Goal: Entertainment & Leisure: Consume media (video, audio)

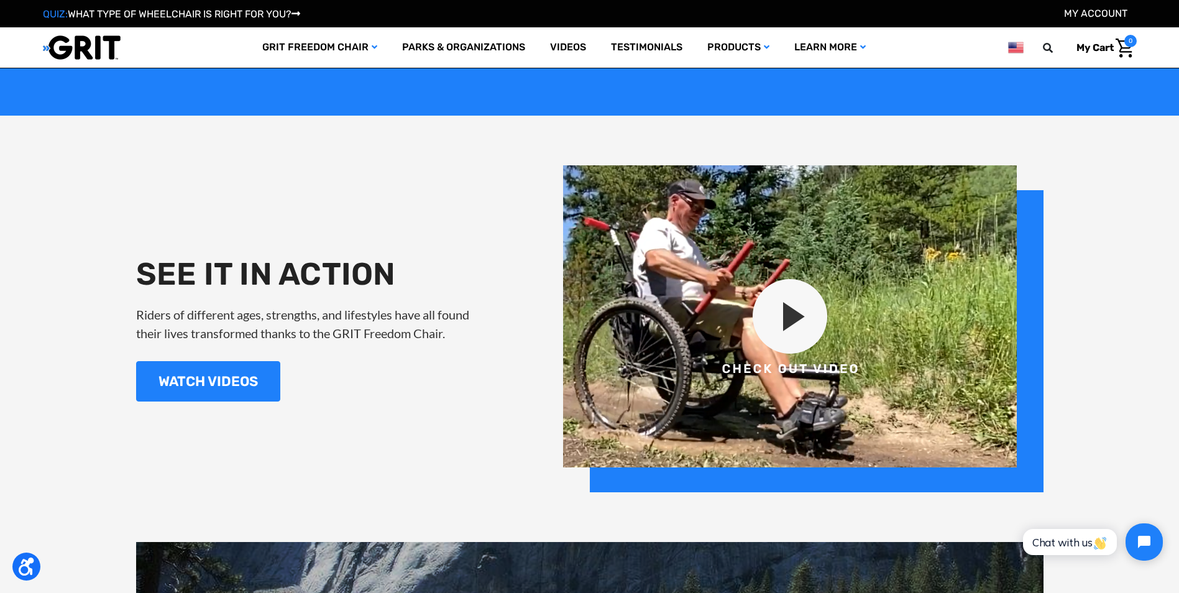
scroll to position [1484, 0]
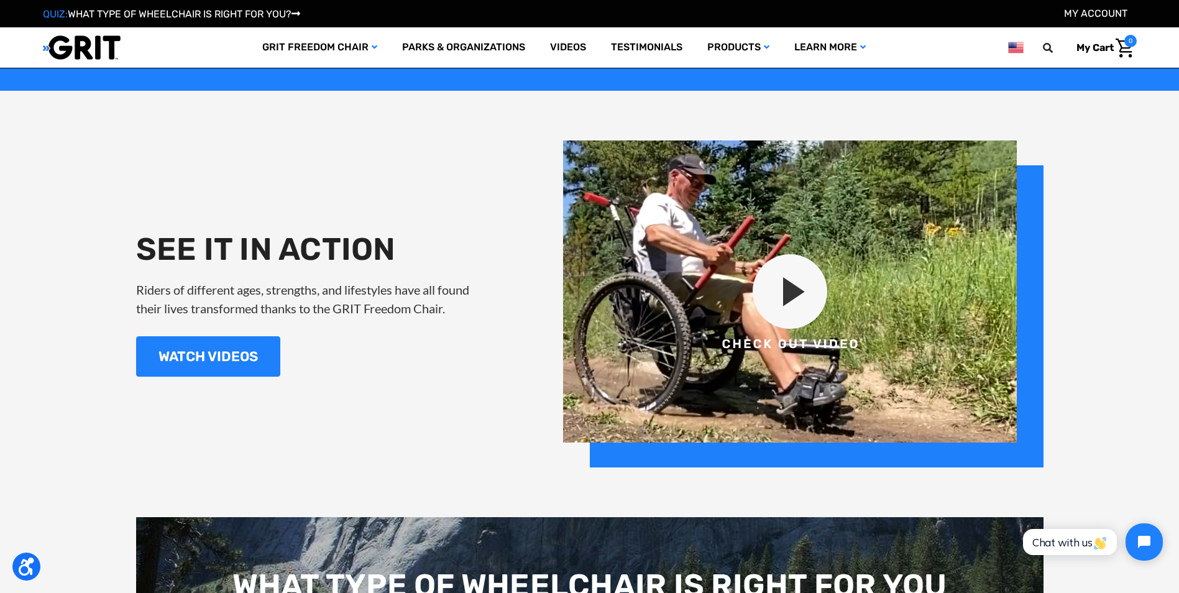
click at [787, 294] on img at bounding box center [803, 303] width 480 height 327
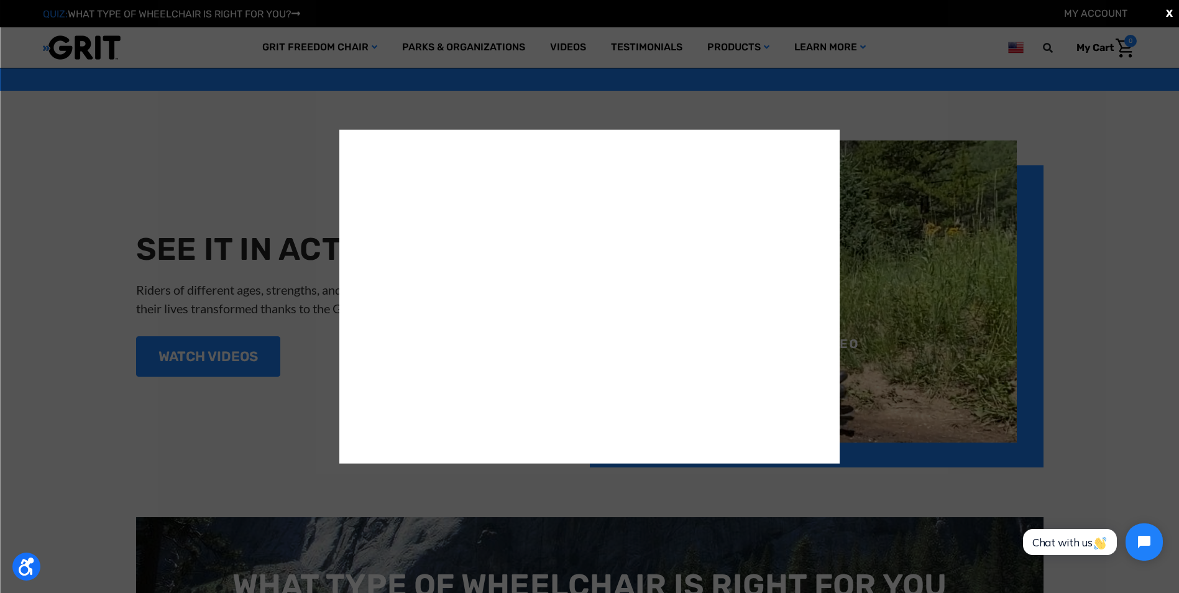
click at [1092, 132] on div "X" at bounding box center [589, 296] width 1179 height 593
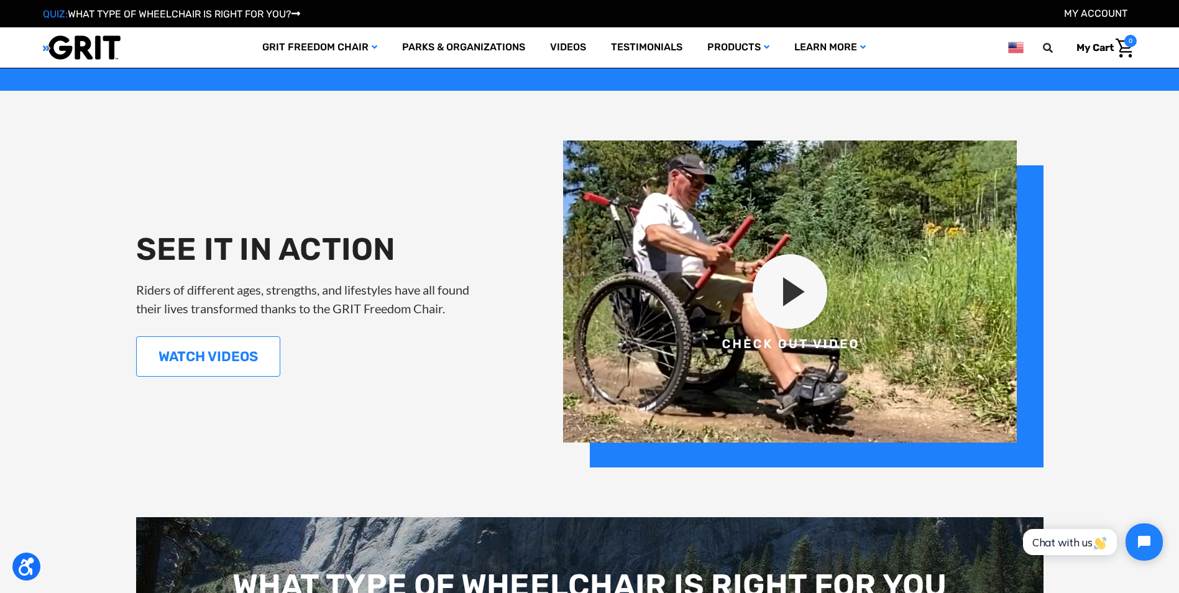
click at [239, 354] on link "WATCH VIDEOS" at bounding box center [208, 356] width 144 height 40
